Goal: Navigation & Orientation: Find specific page/section

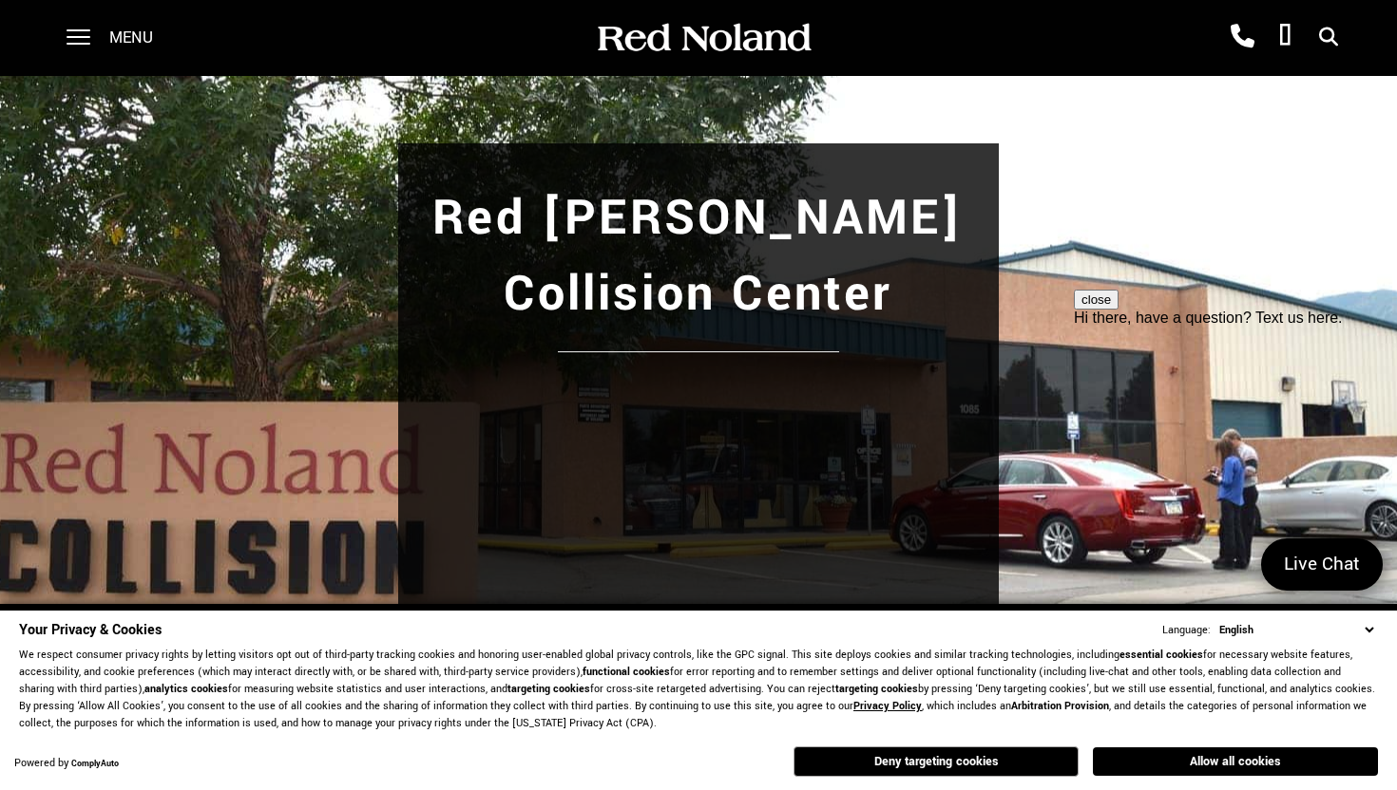
scroll to position [33, 0]
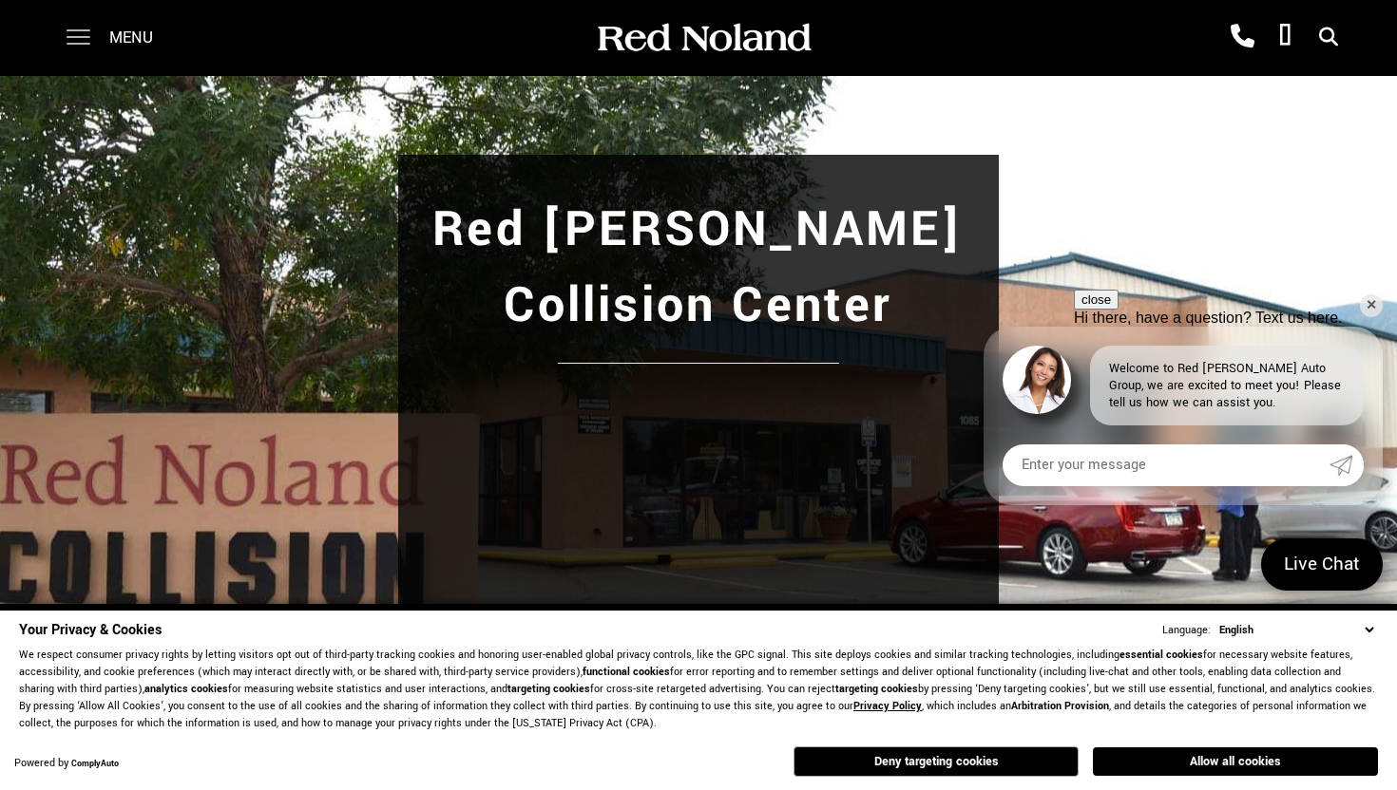
click at [77, 31] on span at bounding box center [79, 30] width 24 height 2
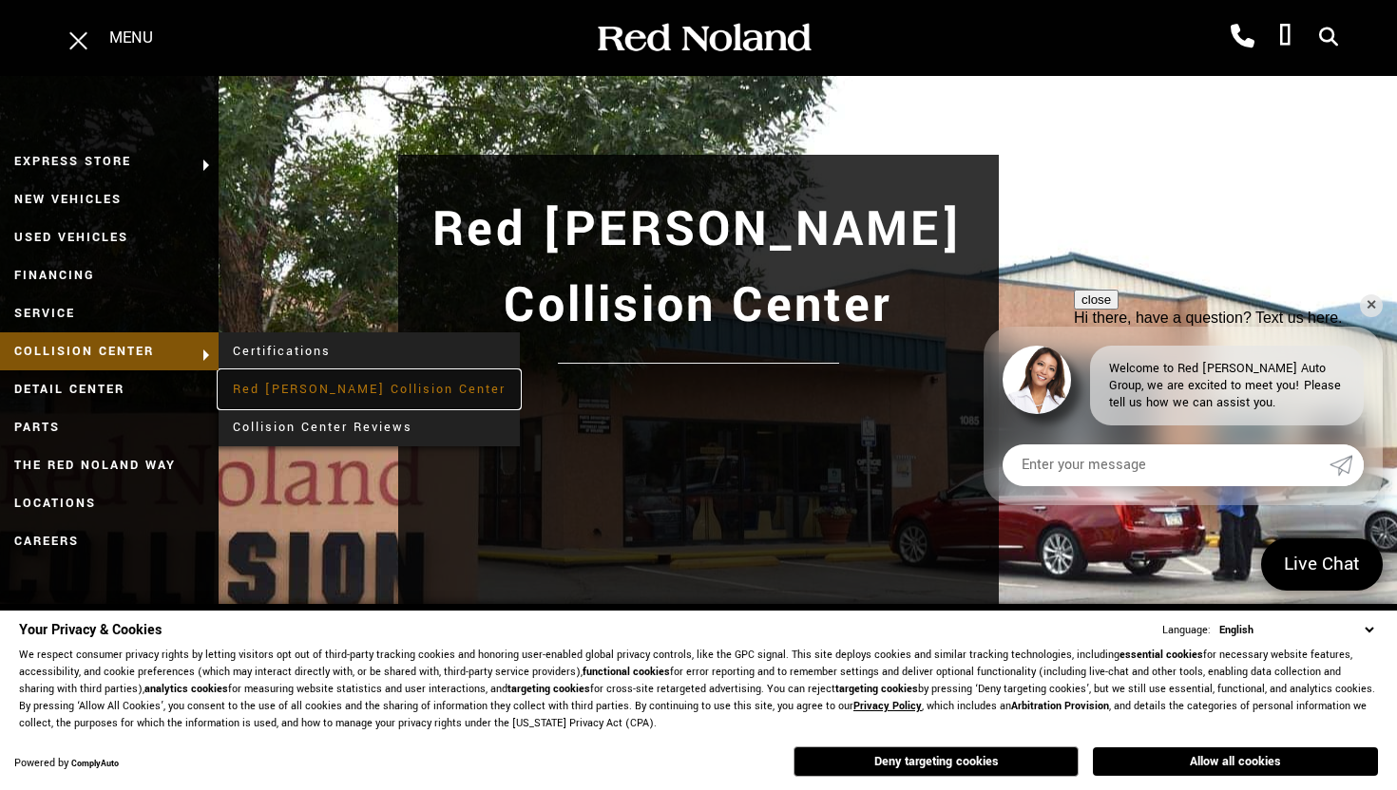
click at [301, 388] on link "Red [PERSON_NAME] Collision Center" at bounding box center [369, 390] width 301 height 38
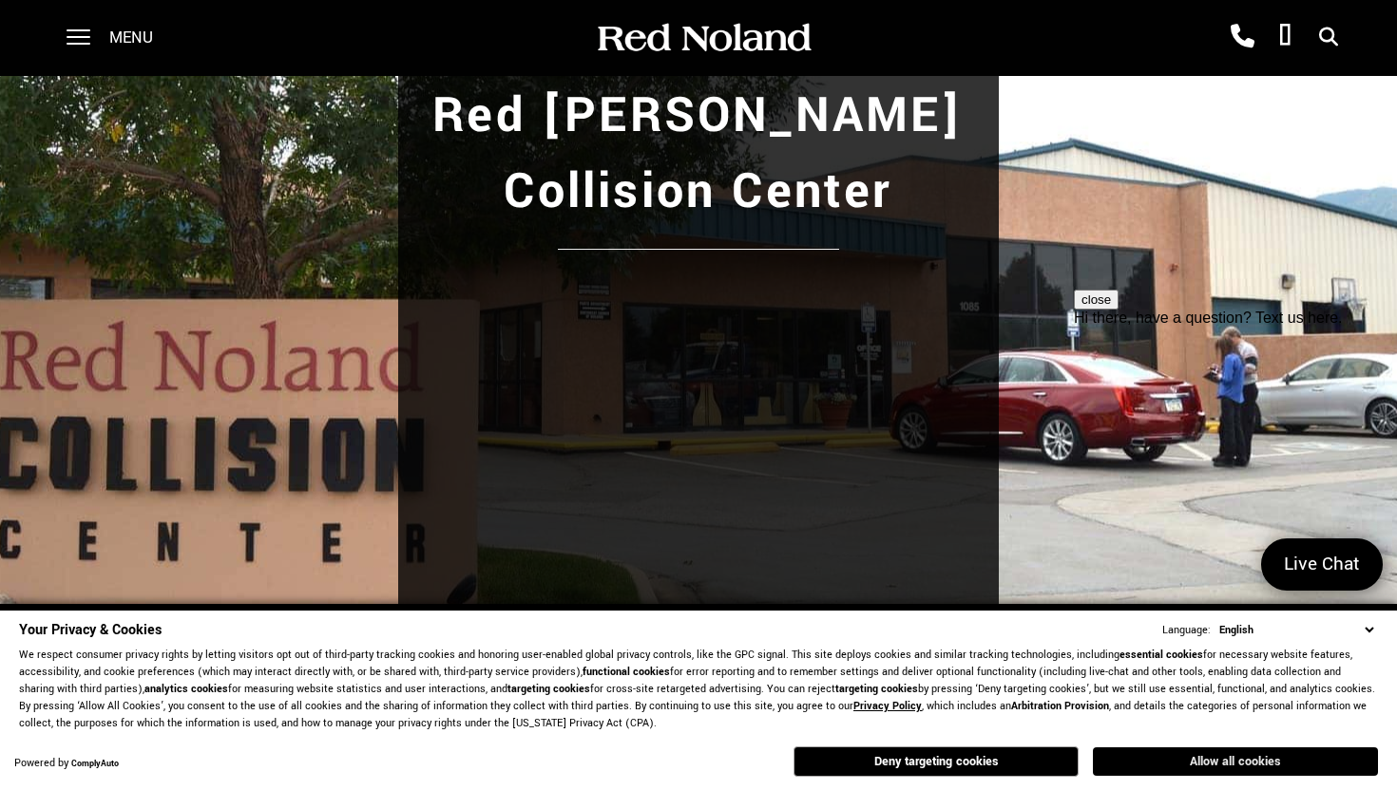
click at [1176, 762] on button "Allow all cookies" at bounding box center [1235, 762] width 285 height 29
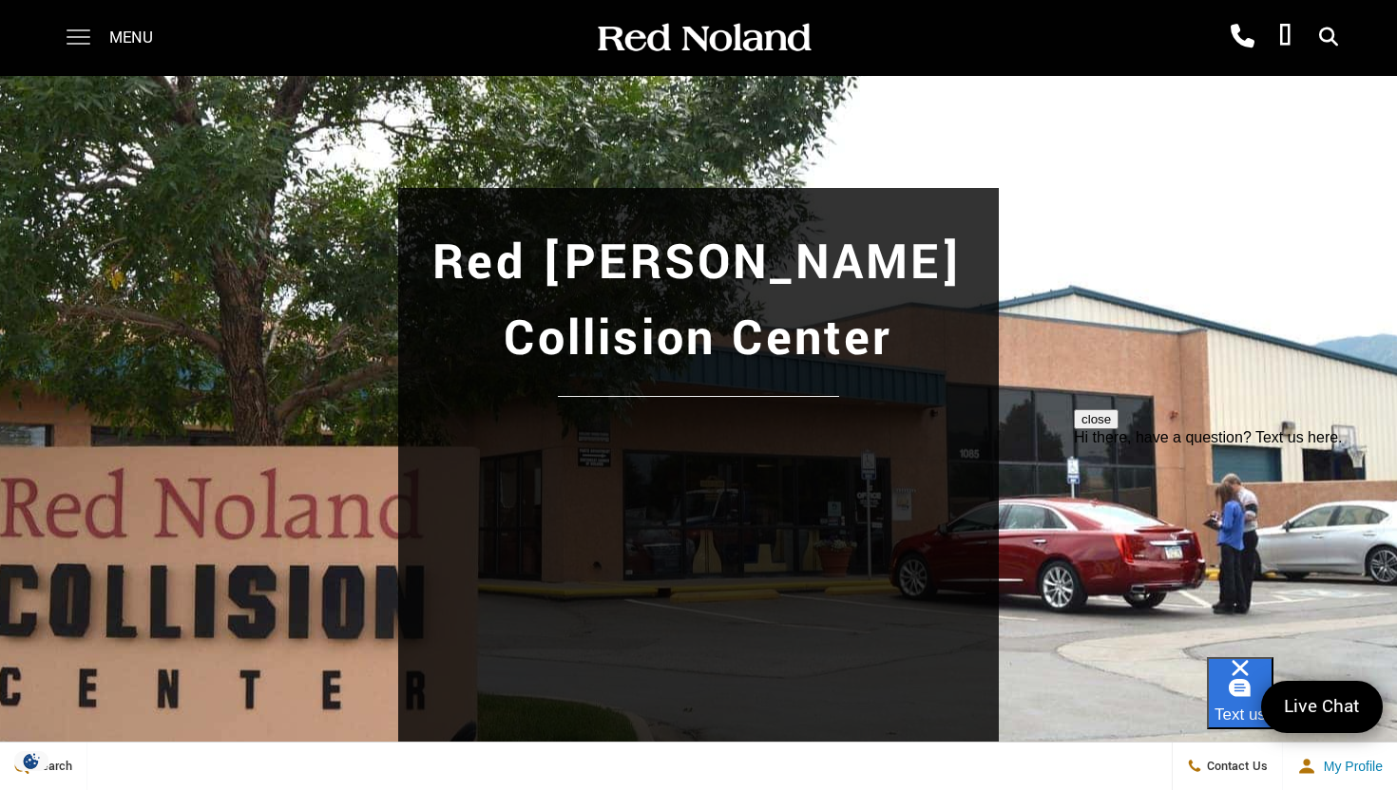
click at [80, 46] on span at bounding box center [79, 38] width 24 height 76
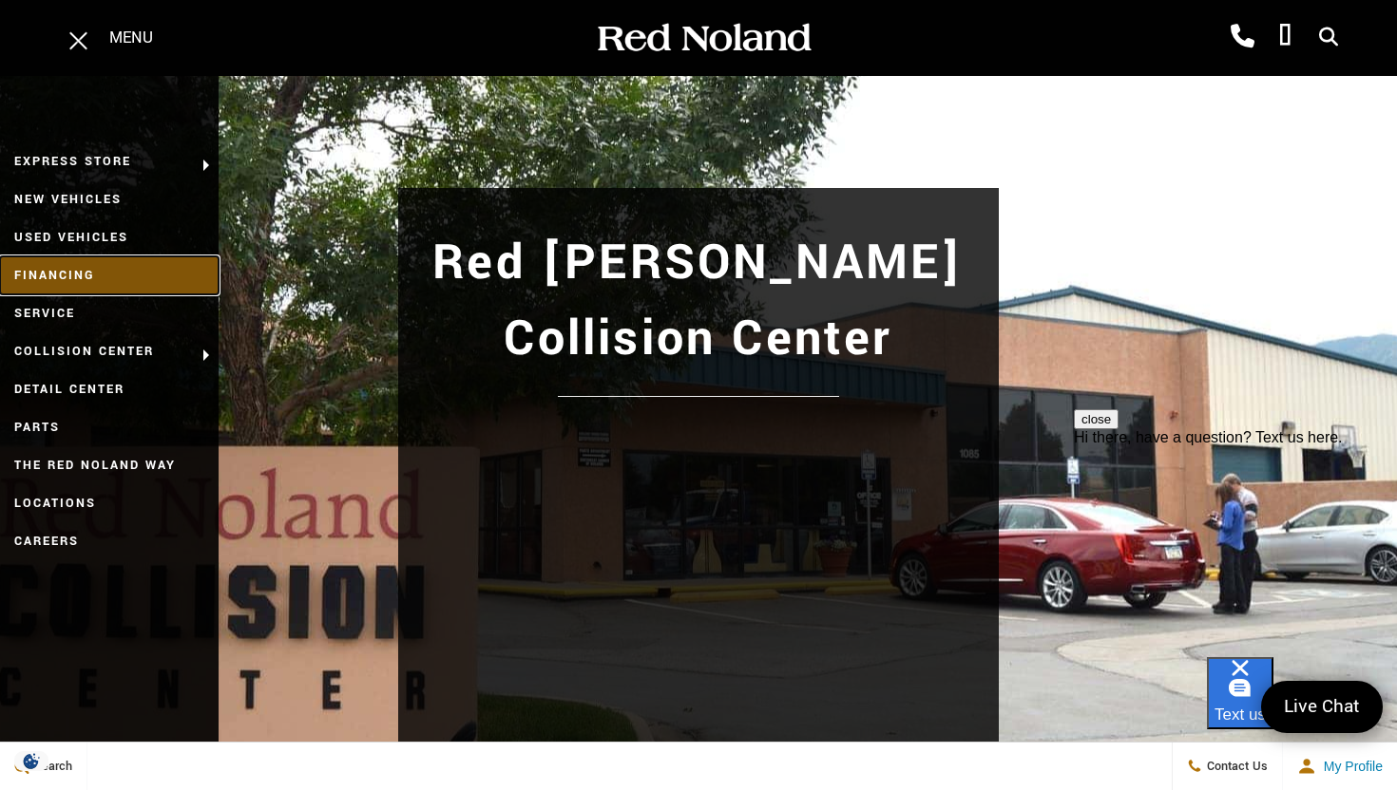
click at [74, 276] on link "Financing" at bounding box center [109, 276] width 219 height 38
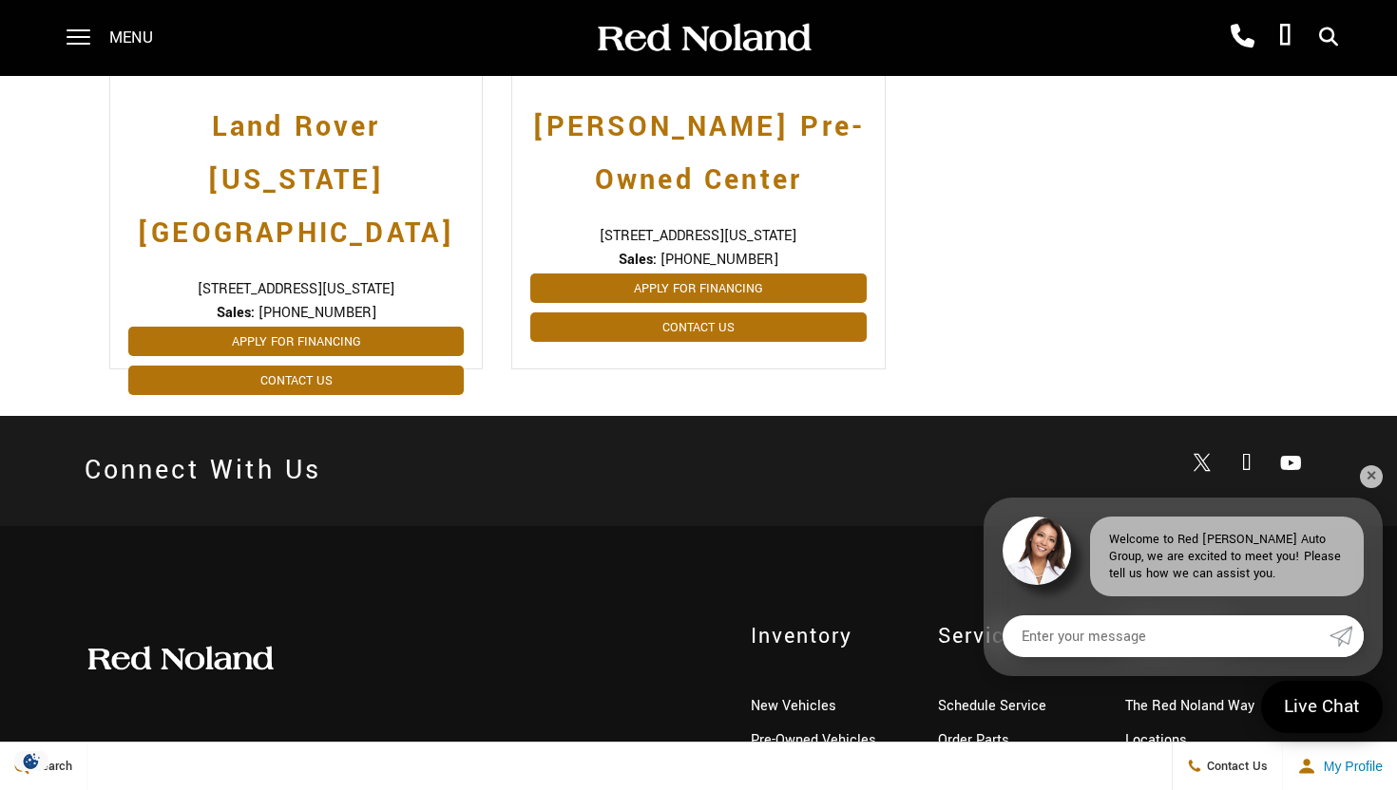
scroll to position [938, 0]
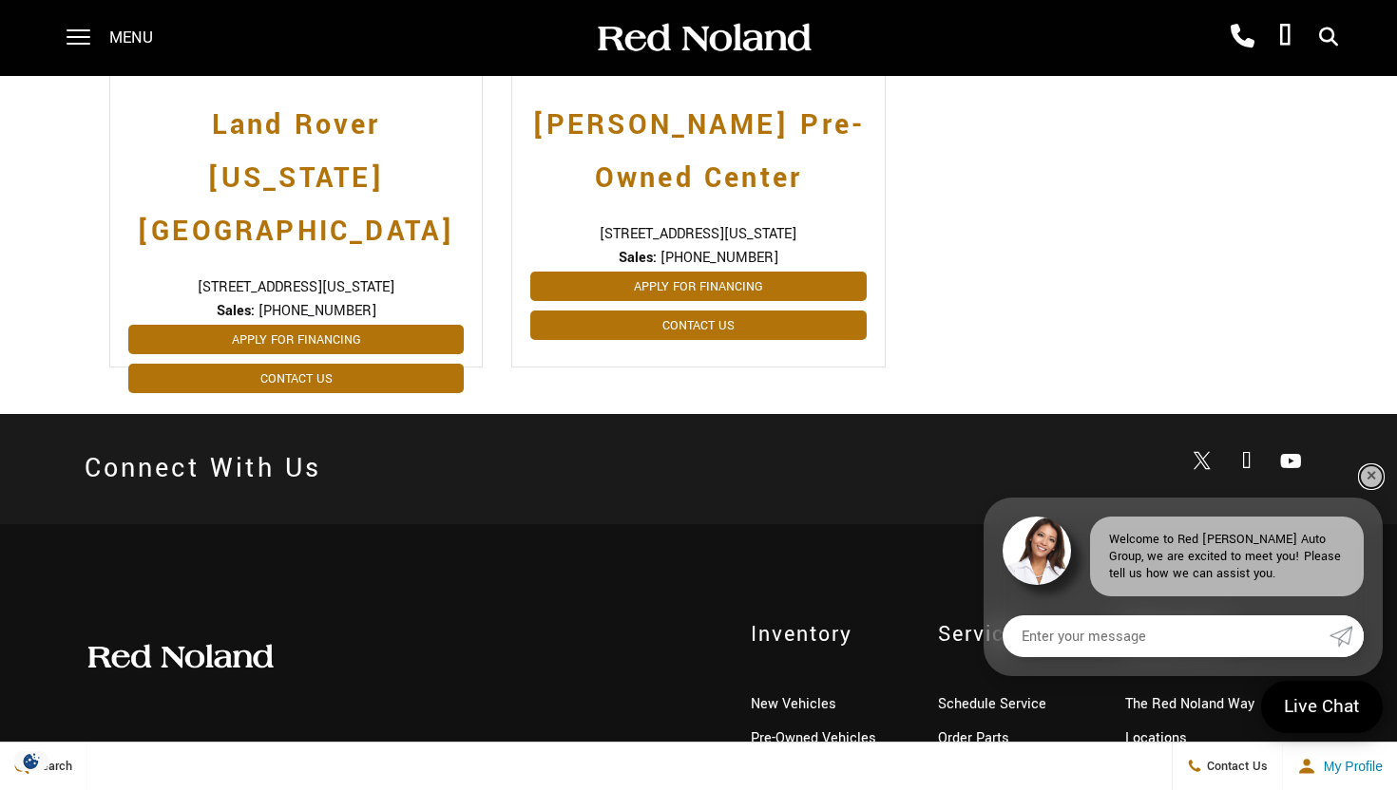
click at [1369, 473] on link "✕" at bounding box center [1371, 477] width 23 height 23
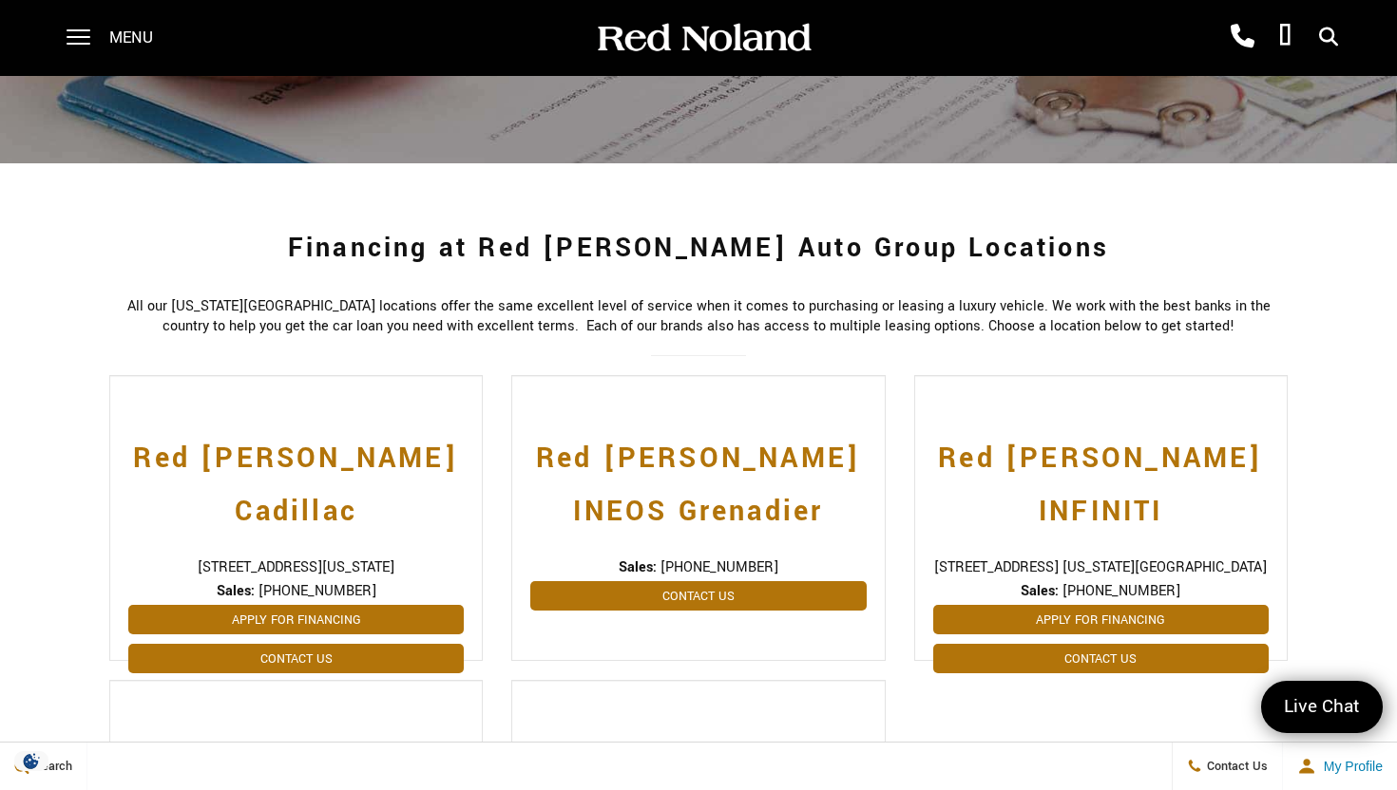
scroll to position [0, 0]
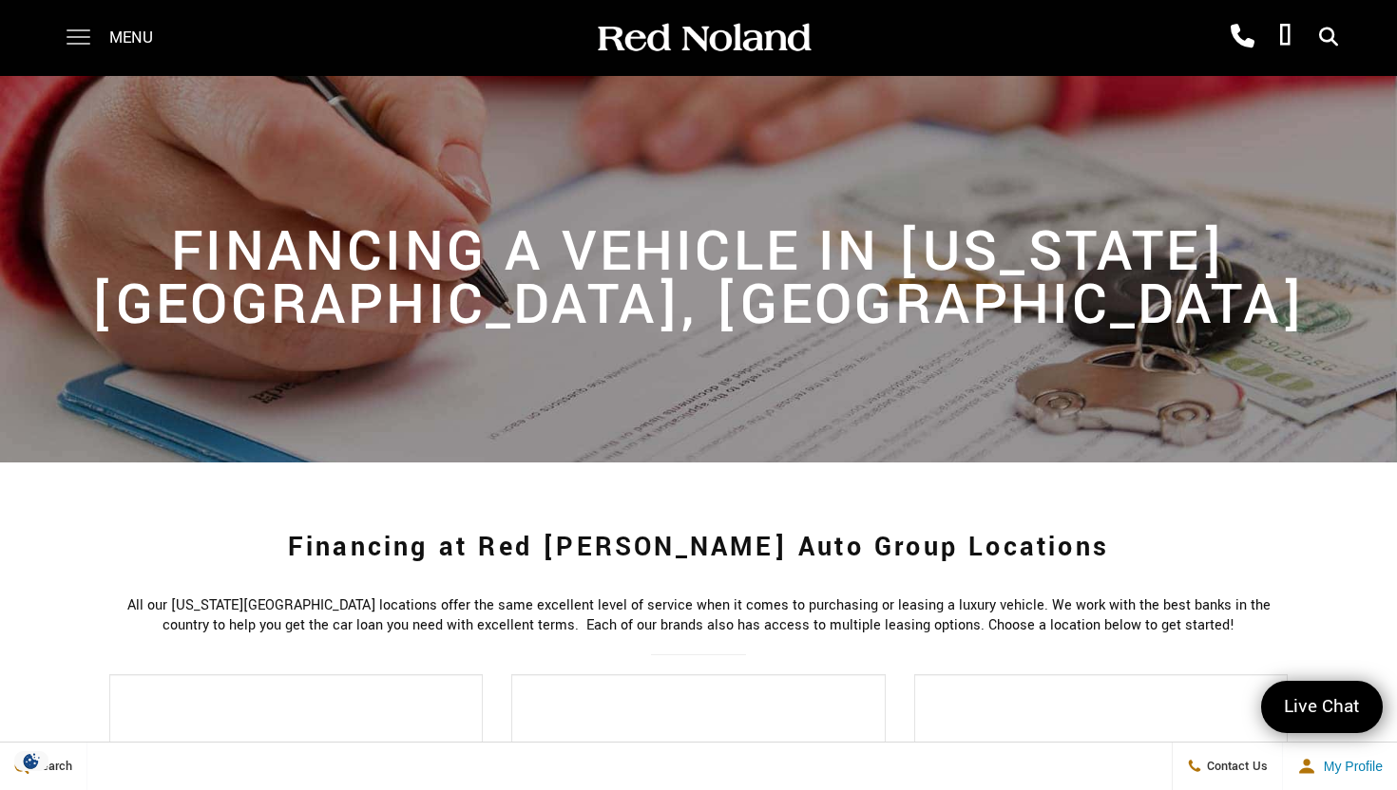
click at [86, 47] on span at bounding box center [79, 38] width 24 height 76
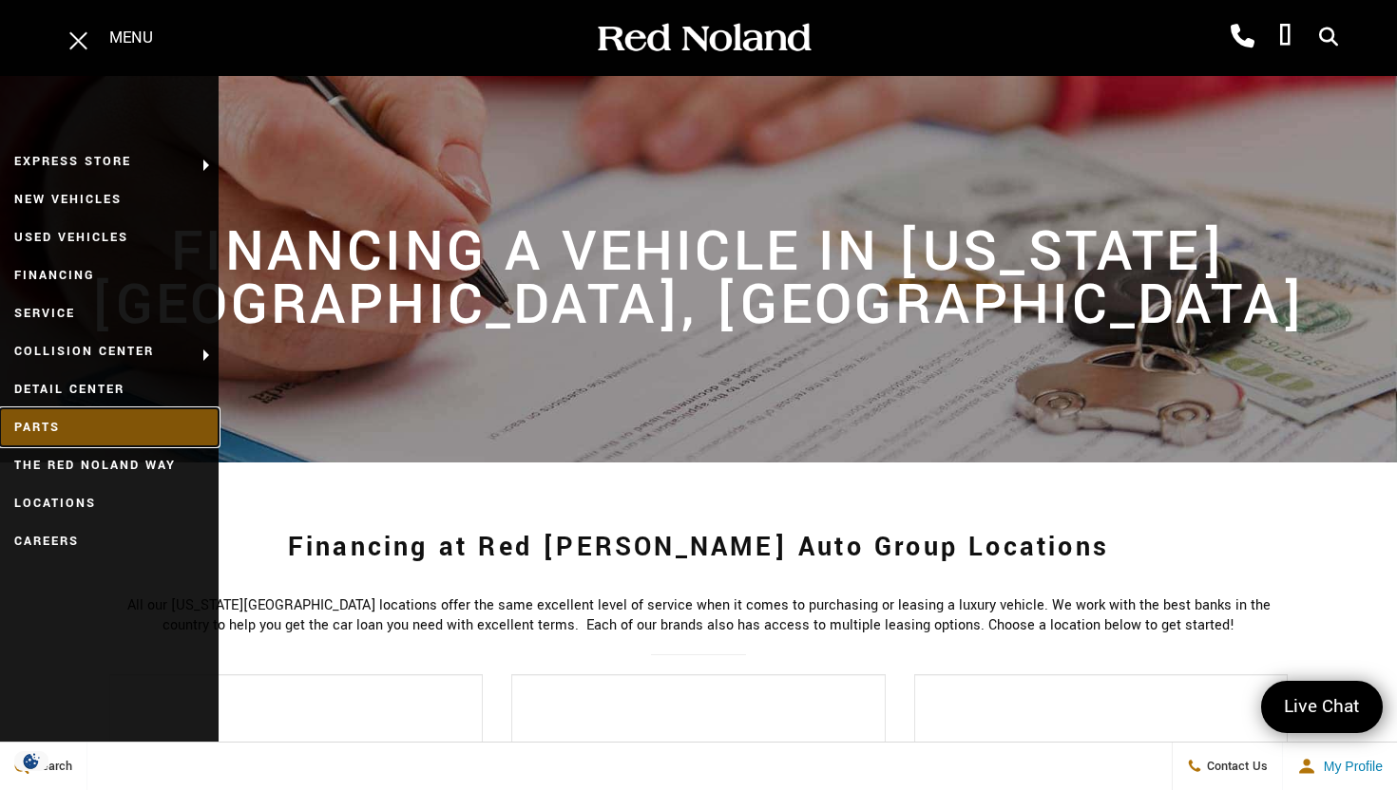
click at [63, 431] on link "Parts" at bounding box center [109, 428] width 219 height 38
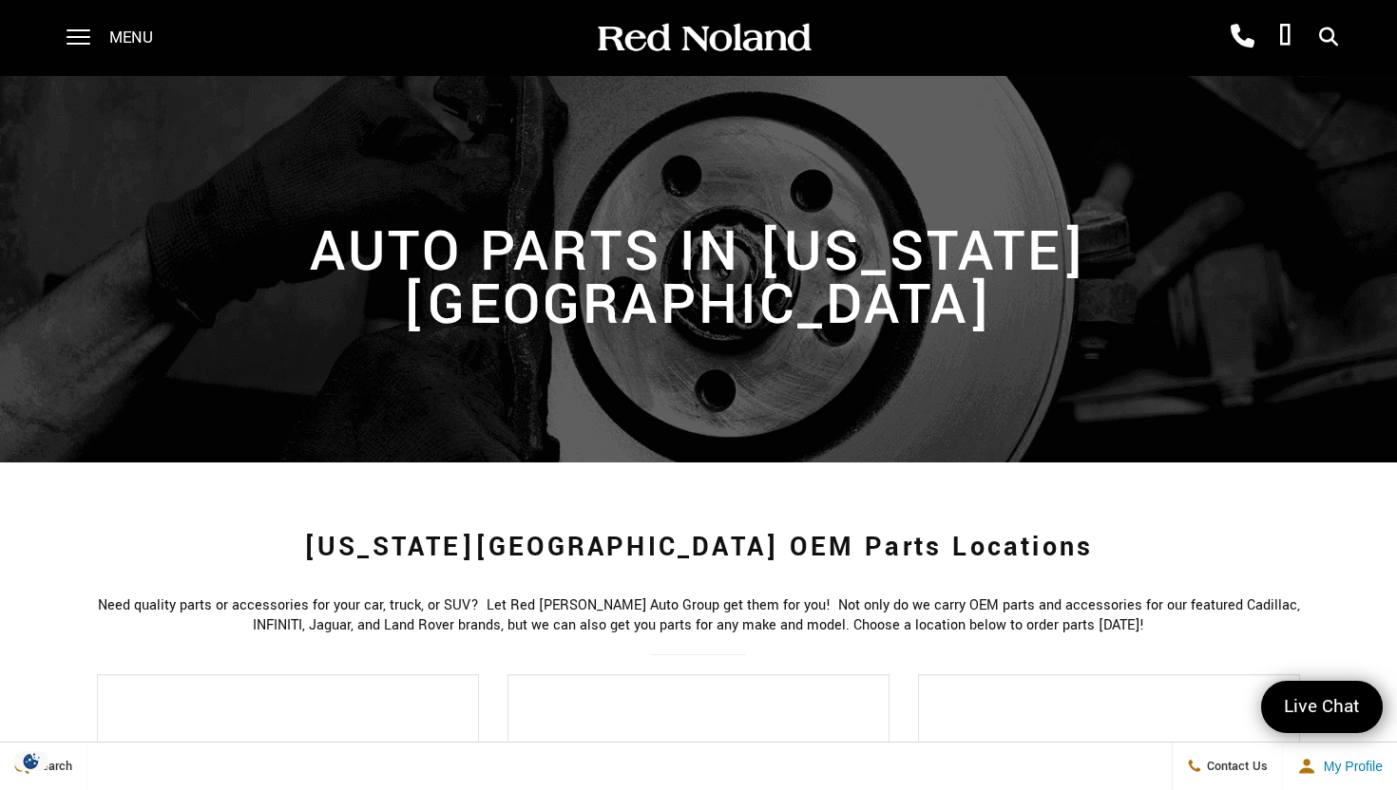
click at [125, 41] on span "Menu" at bounding box center [131, 38] width 44 height 76
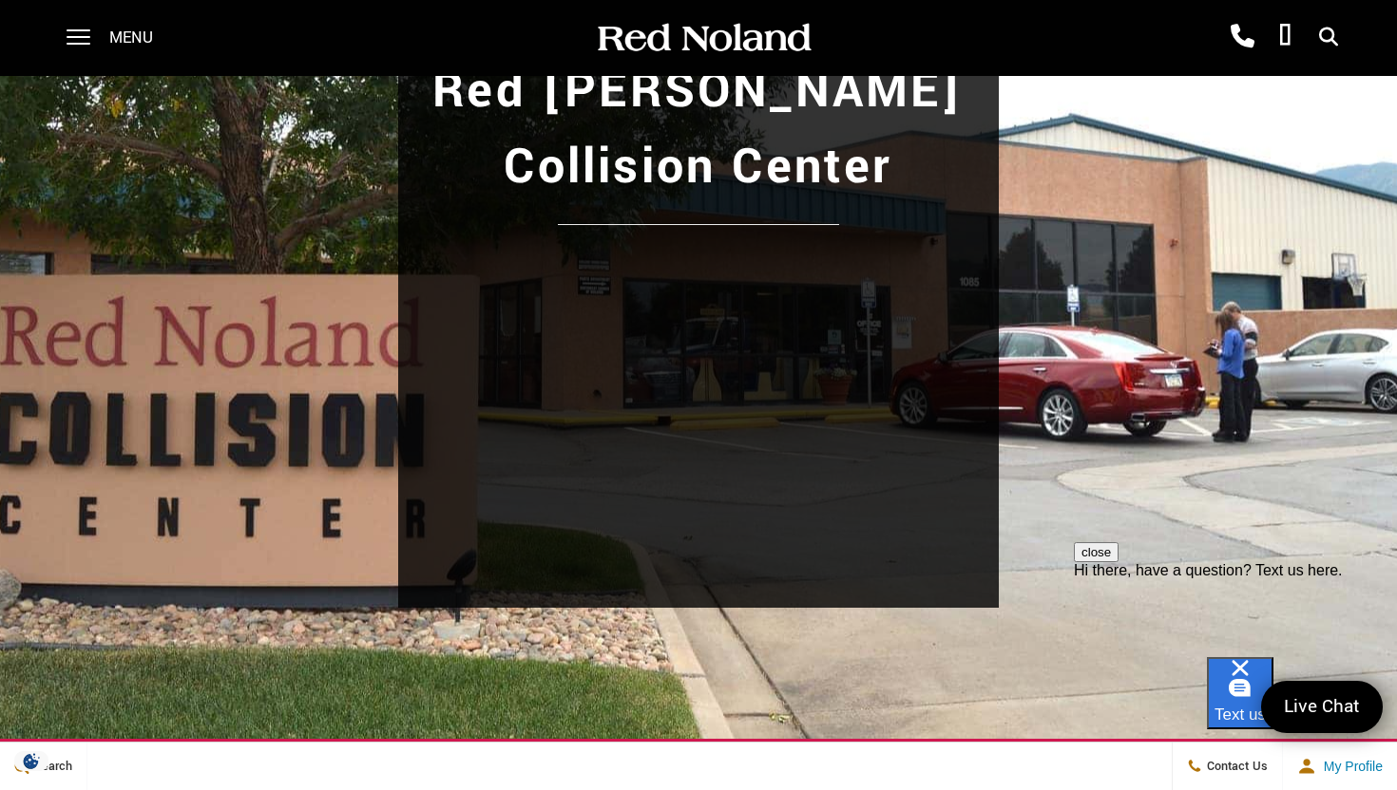
scroll to position [171, 0]
